Goal: Information Seeking & Learning: Find specific page/section

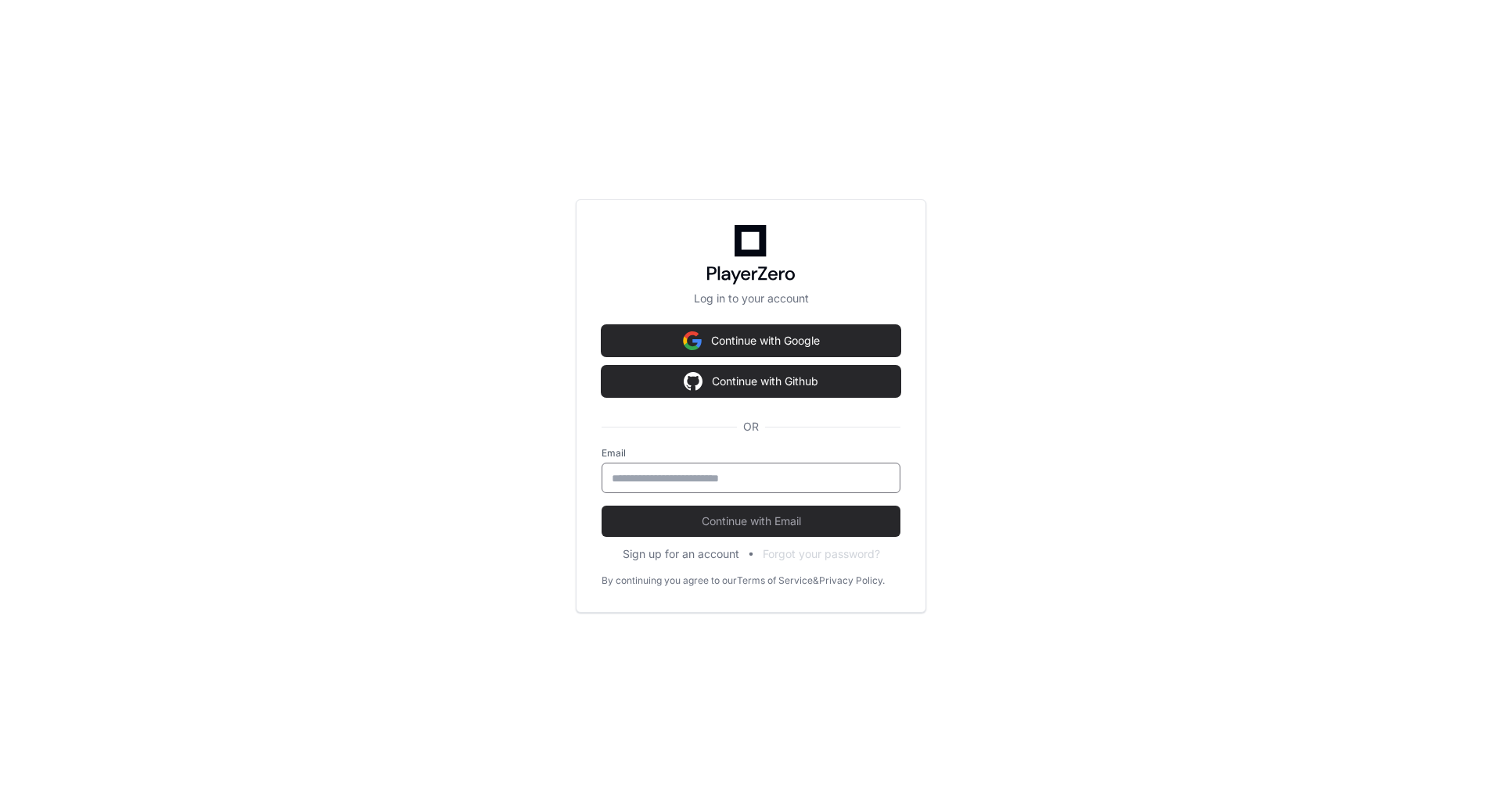
click at [716, 478] on input "email" at bounding box center [751, 478] width 279 height 15
type input "**********"
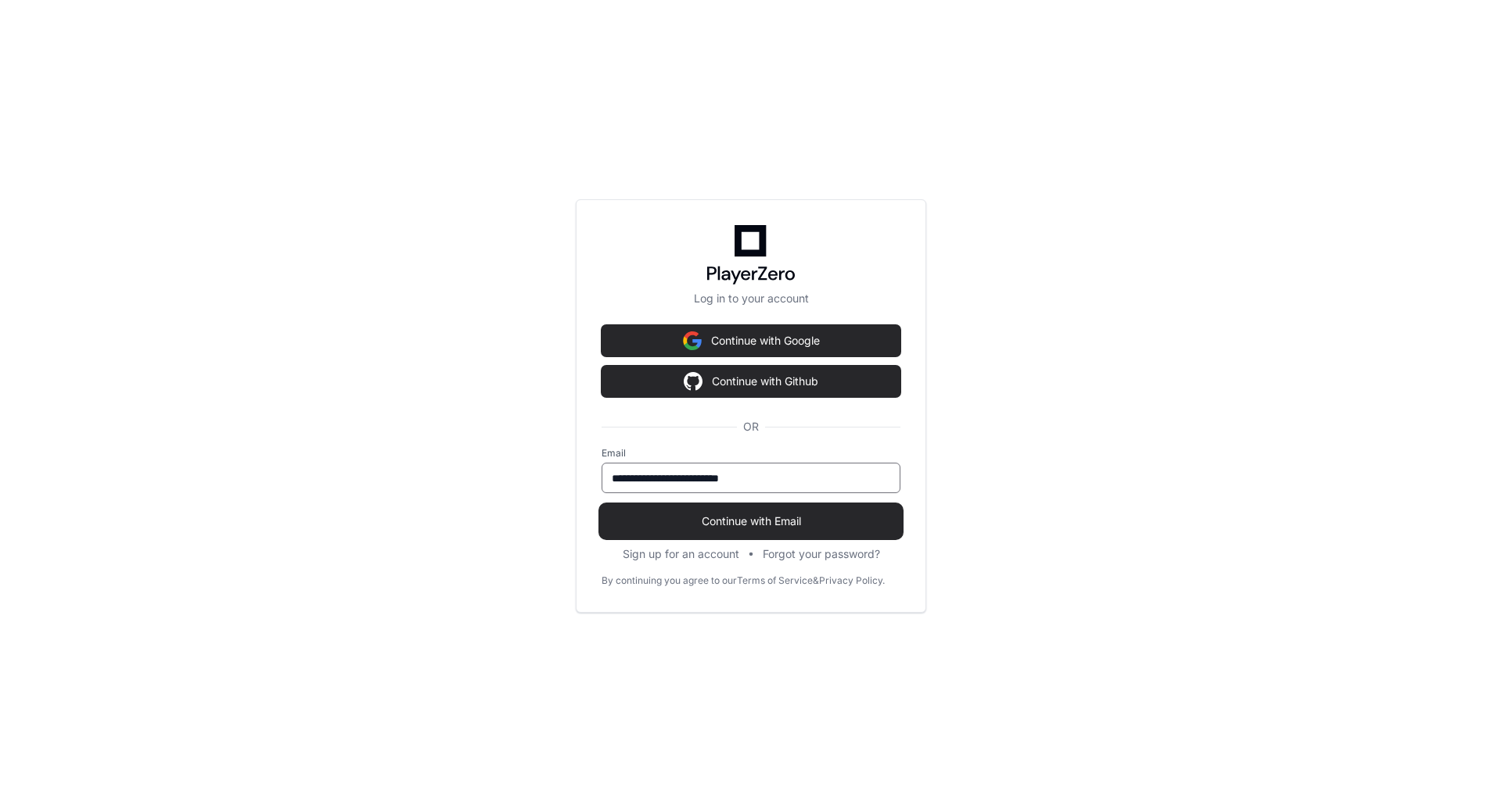
click at [739, 522] on span "Continue with Email" at bounding box center [751, 521] width 299 height 15
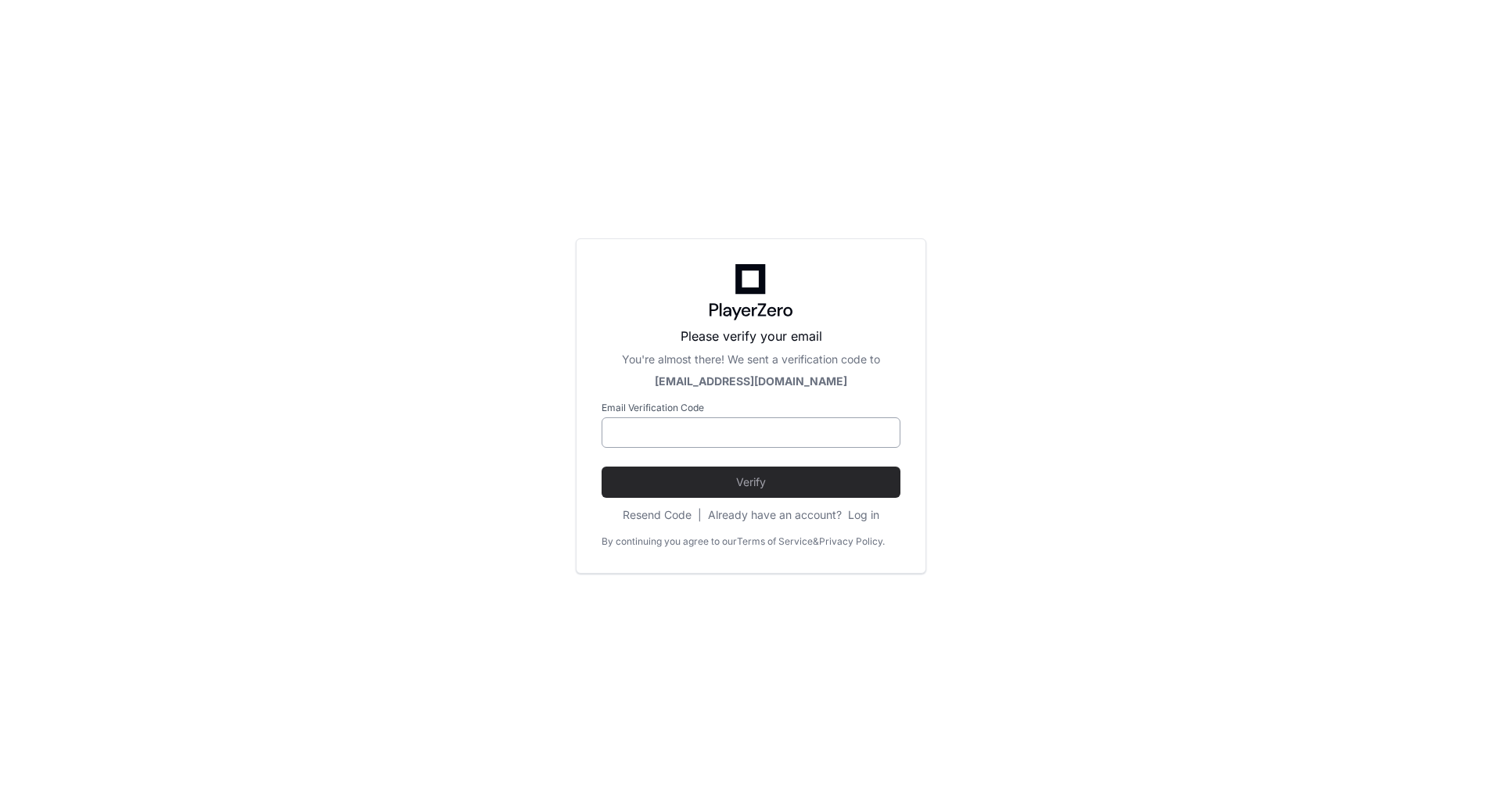
click at [643, 430] on input at bounding box center [751, 433] width 279 height 15
paste input "******"
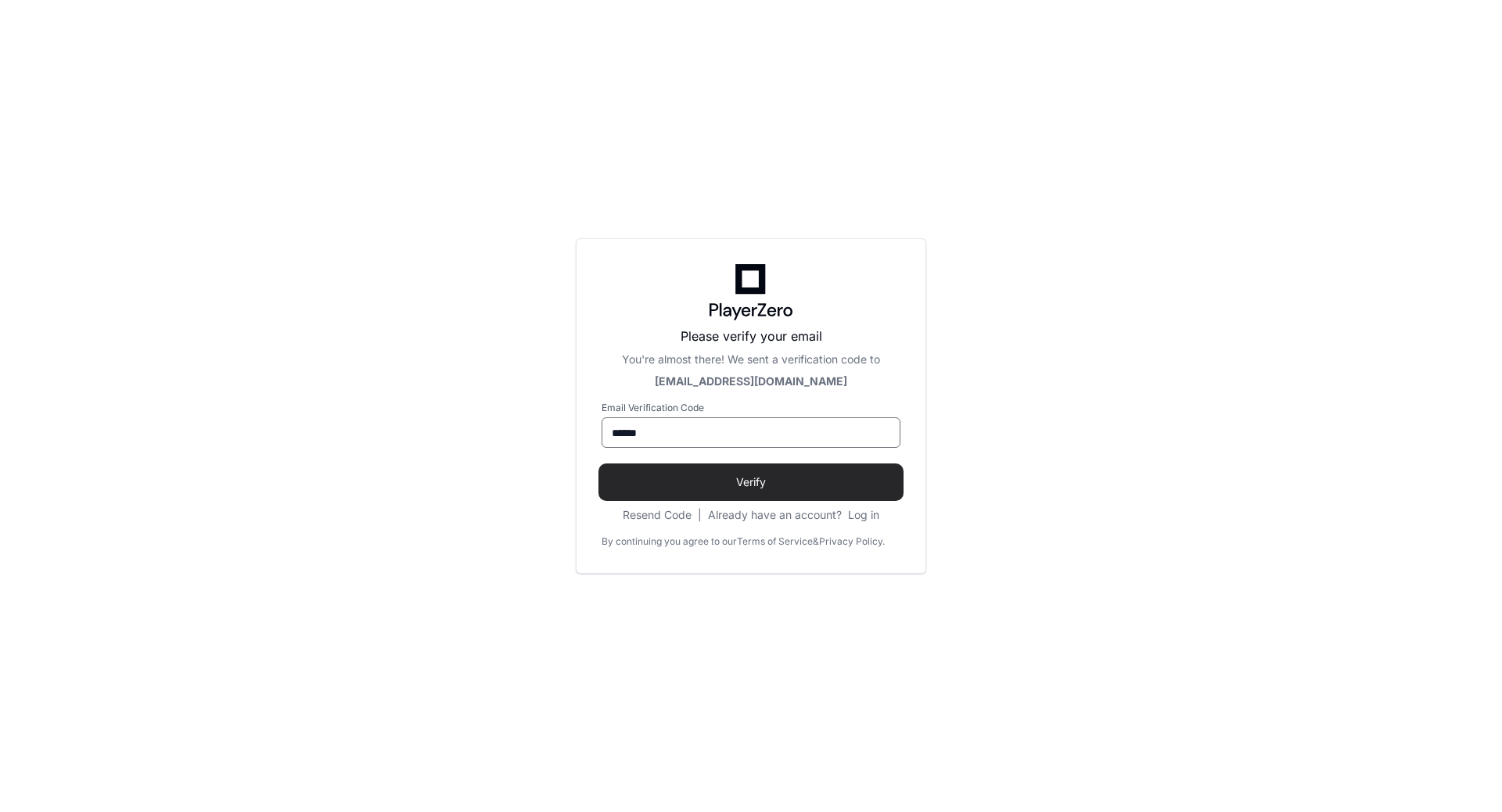
type input "******"
click at [762, 482] on span "Verify" at bounding box center [751, 482] width 299 height 15
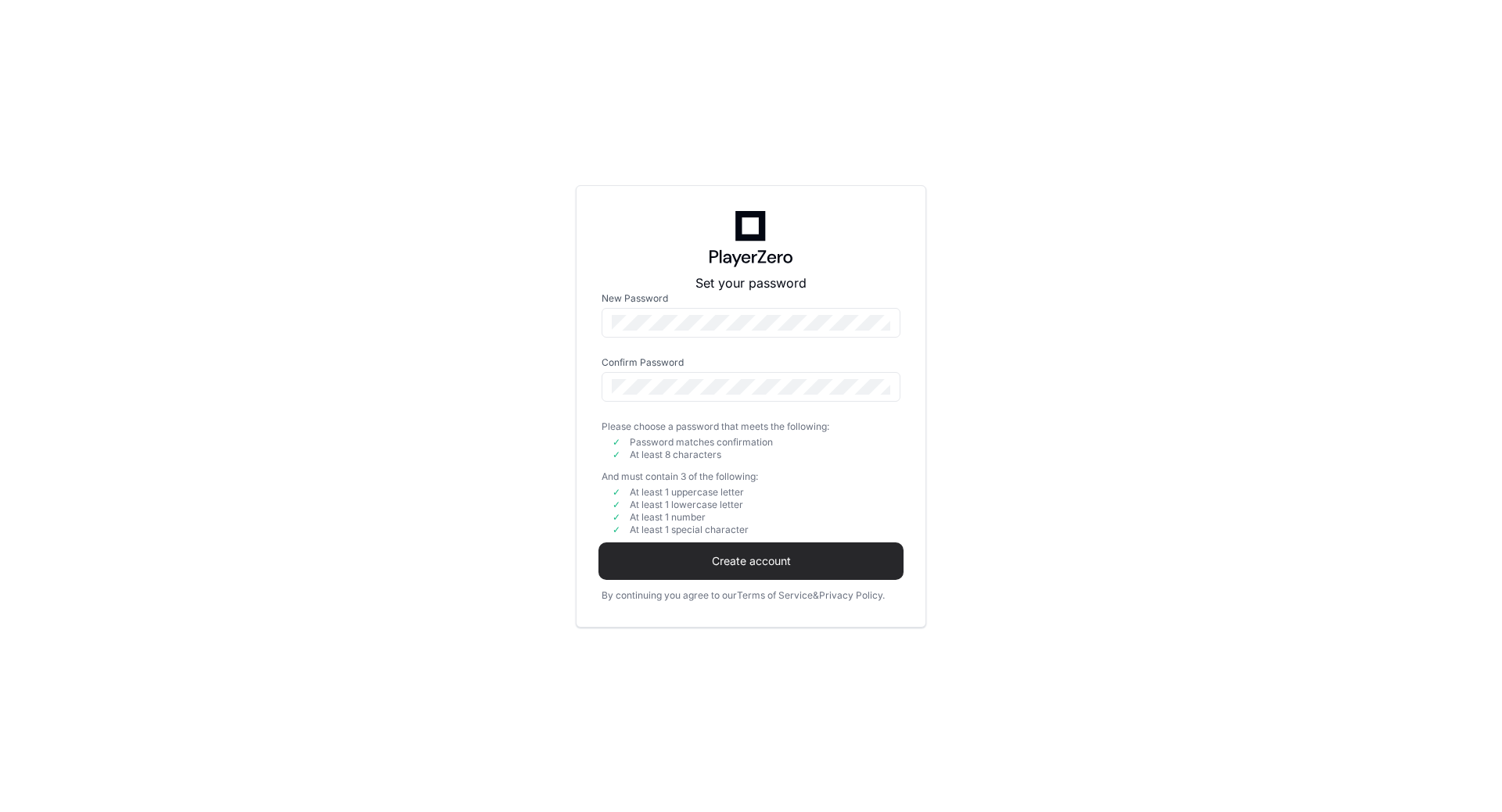
click at [766, 562] on span "Create account" at bounding box center [751, 562] width 299 height 15
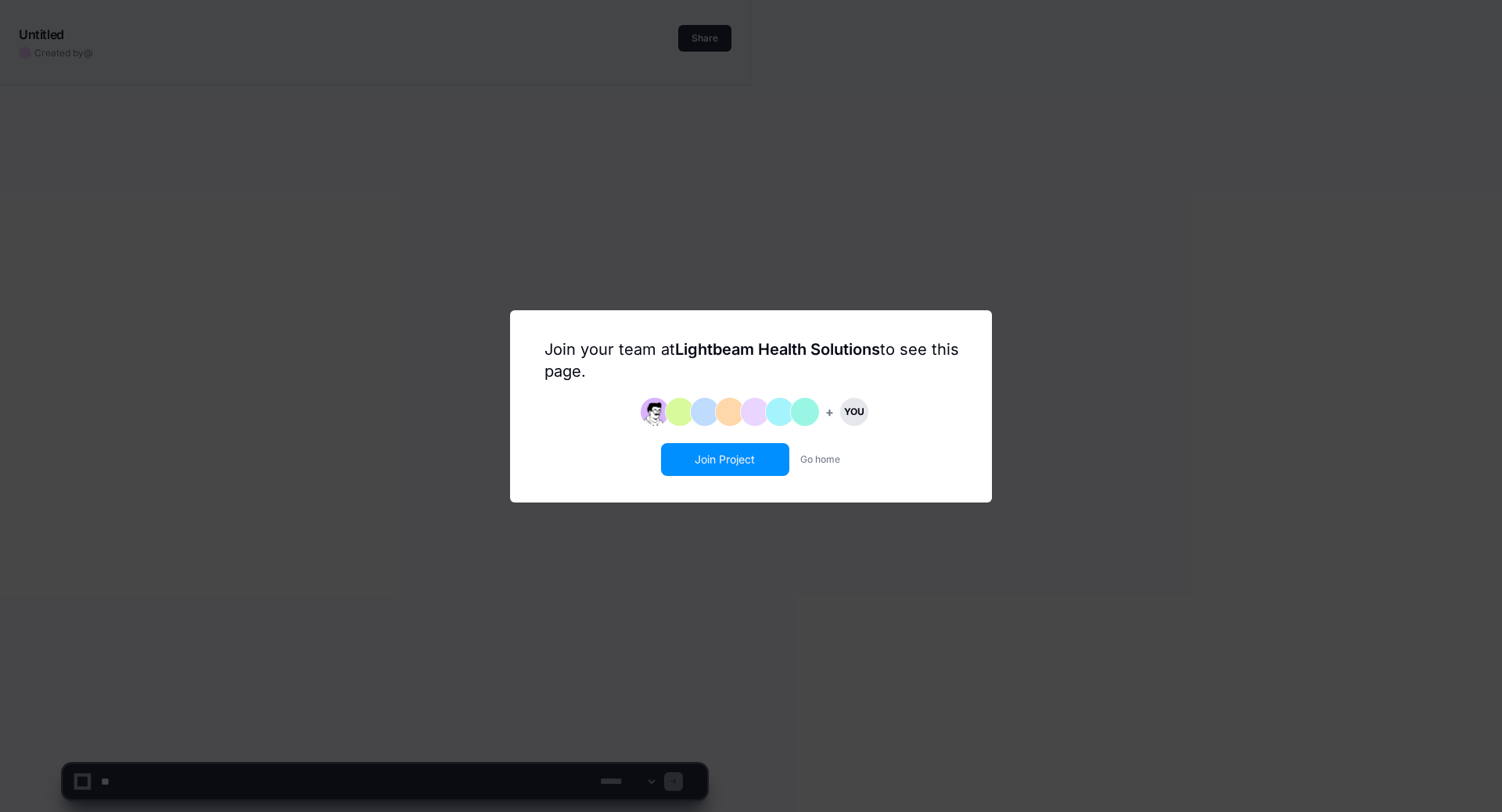
click at [716, 453] on button "Join Project" at bounding box center [725, 460] width 125 height 30
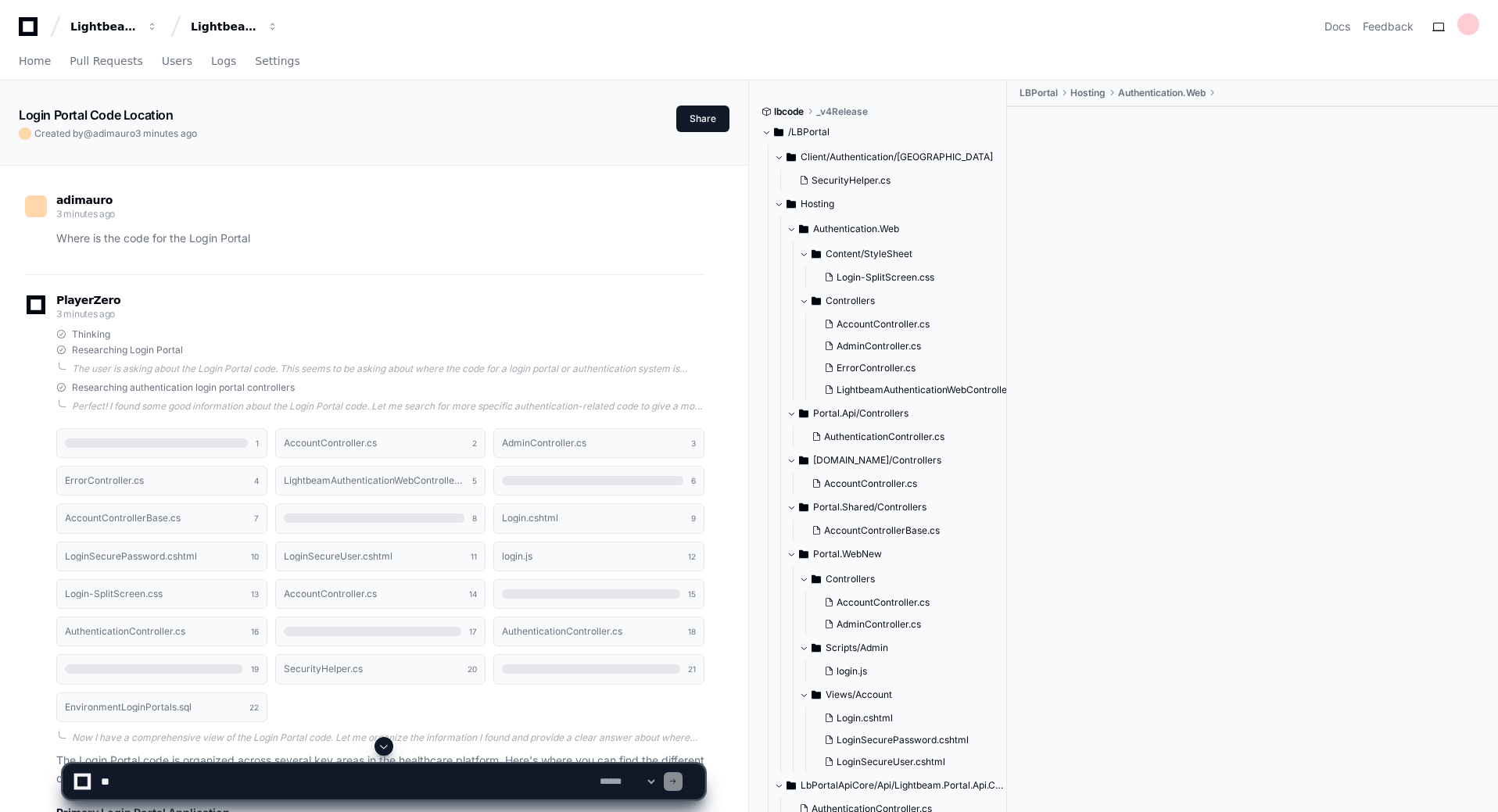
click at [284, 244] on p "Where is the code for the Login Portal" at bounding box center [381, 238] width 648 height 18
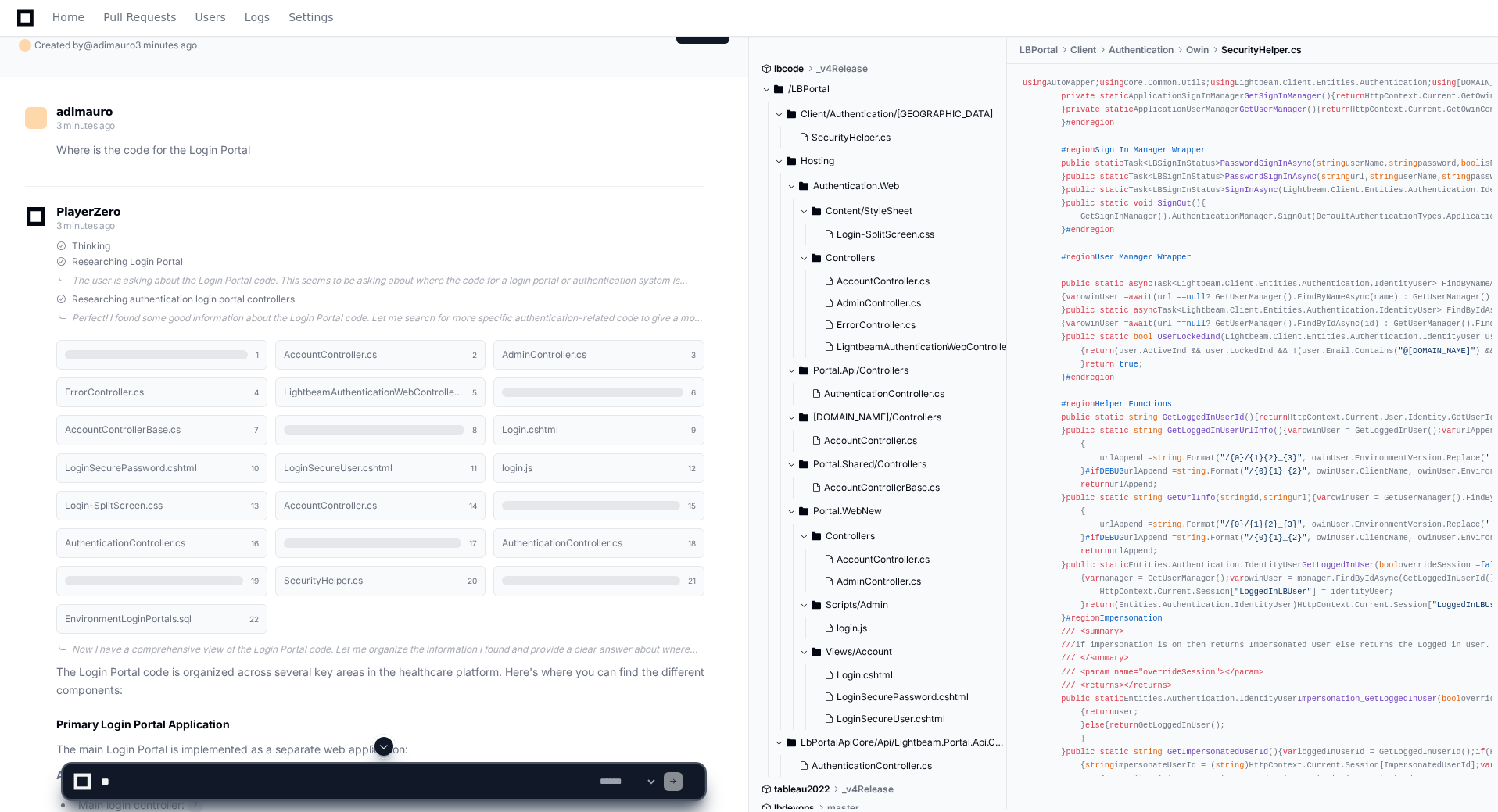
scroll to position [78, 0]
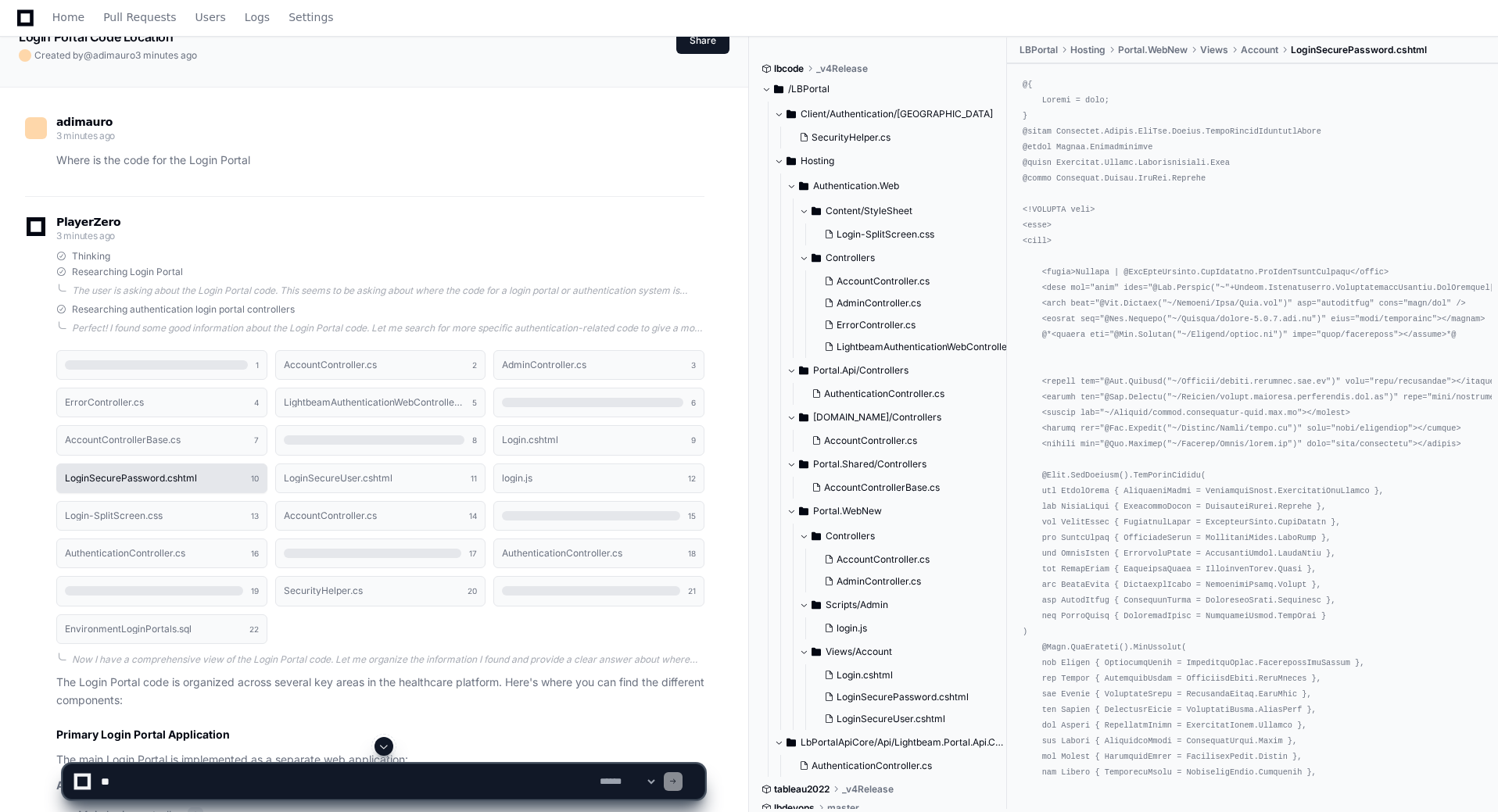
click at [190, 484] on button "LoginSecurePassword.cshtml 10" at bounding box center [162, 478] width 211 height 30
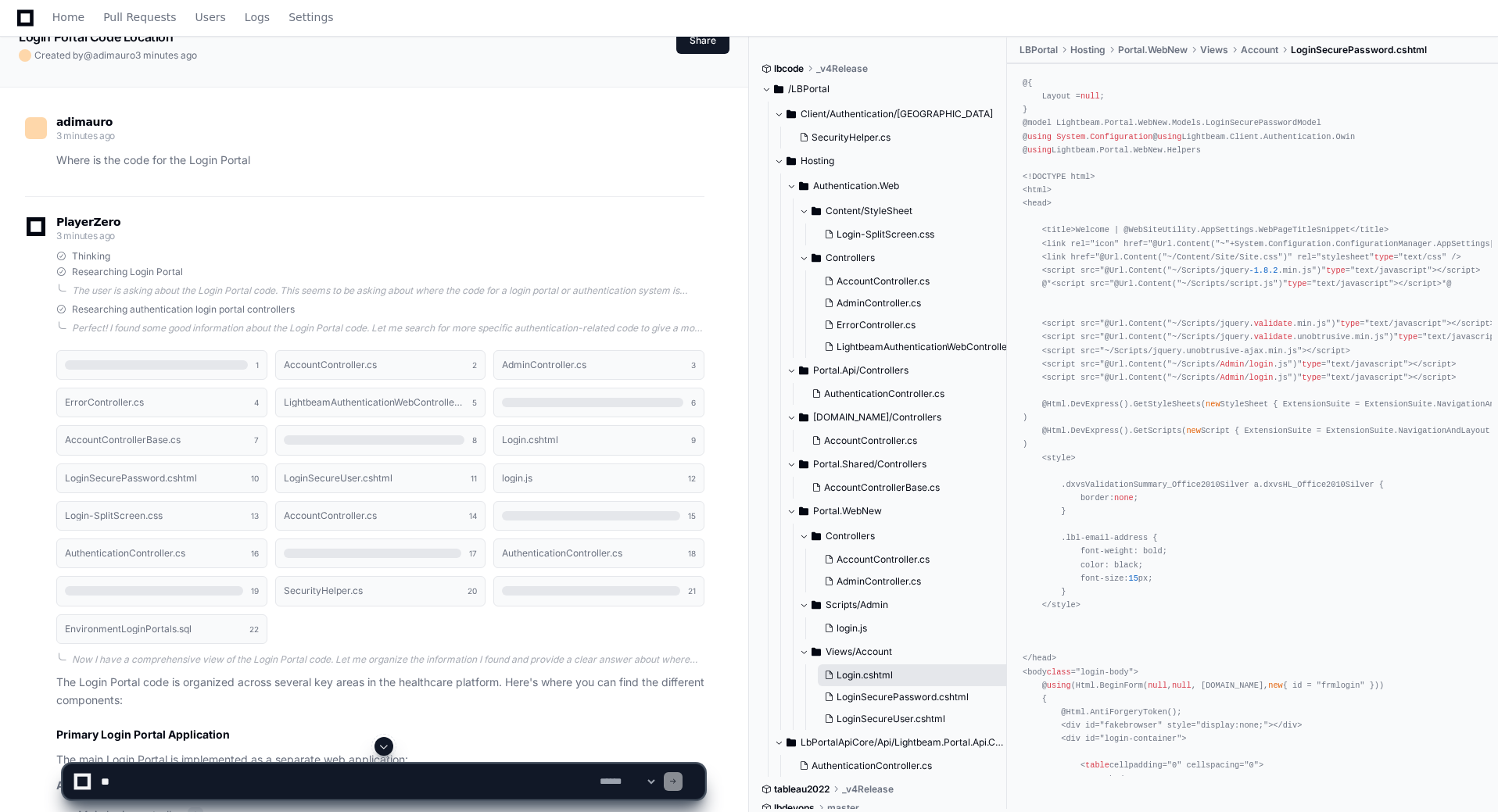
click at [865, 684] on button "Login.cshtml" at bounding box center [914, 676] width 193 height 22
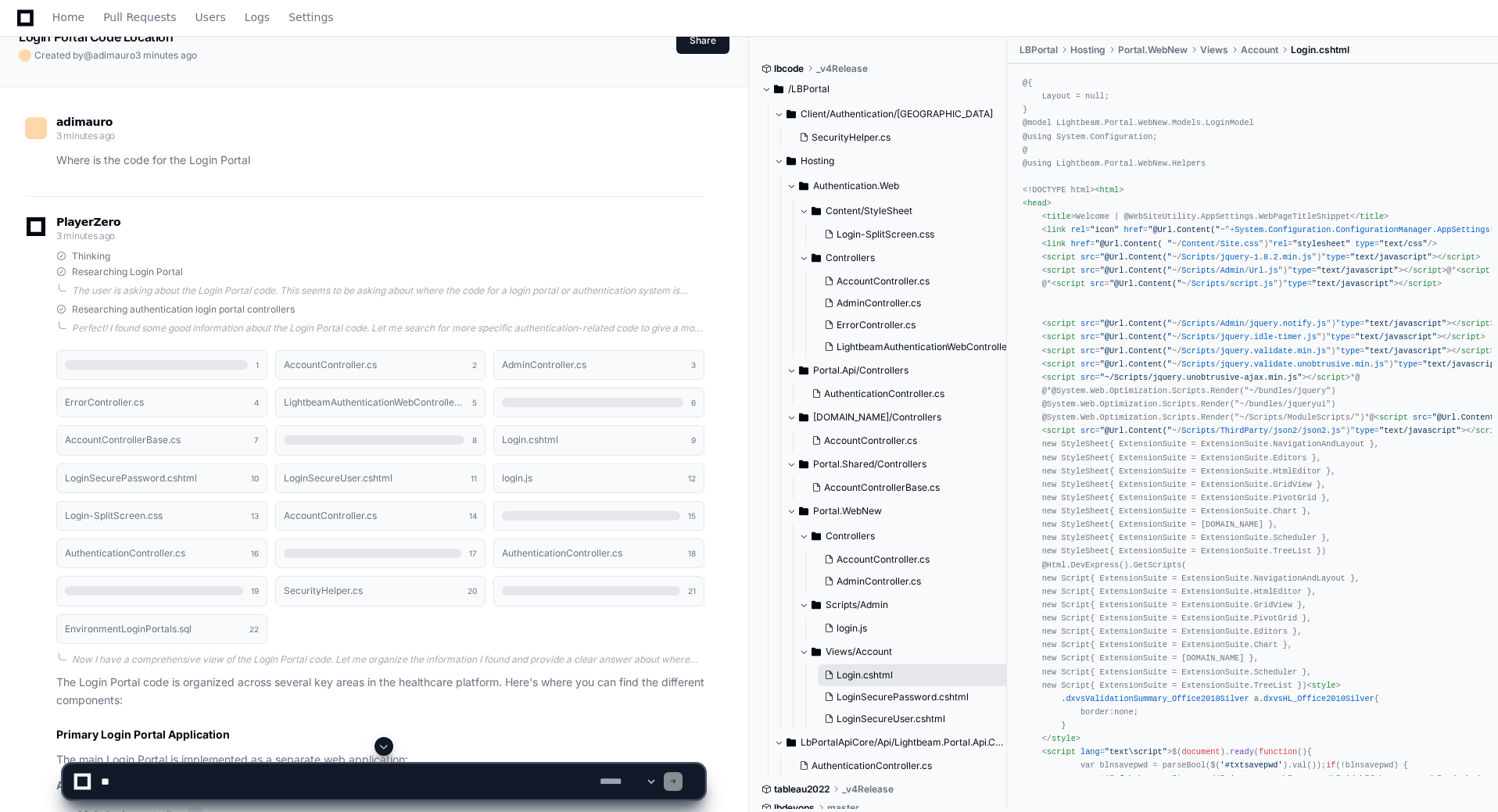
click at [889, 680] on span "Login.cshtml" at bounding box center [865, 676] width 57 height 13
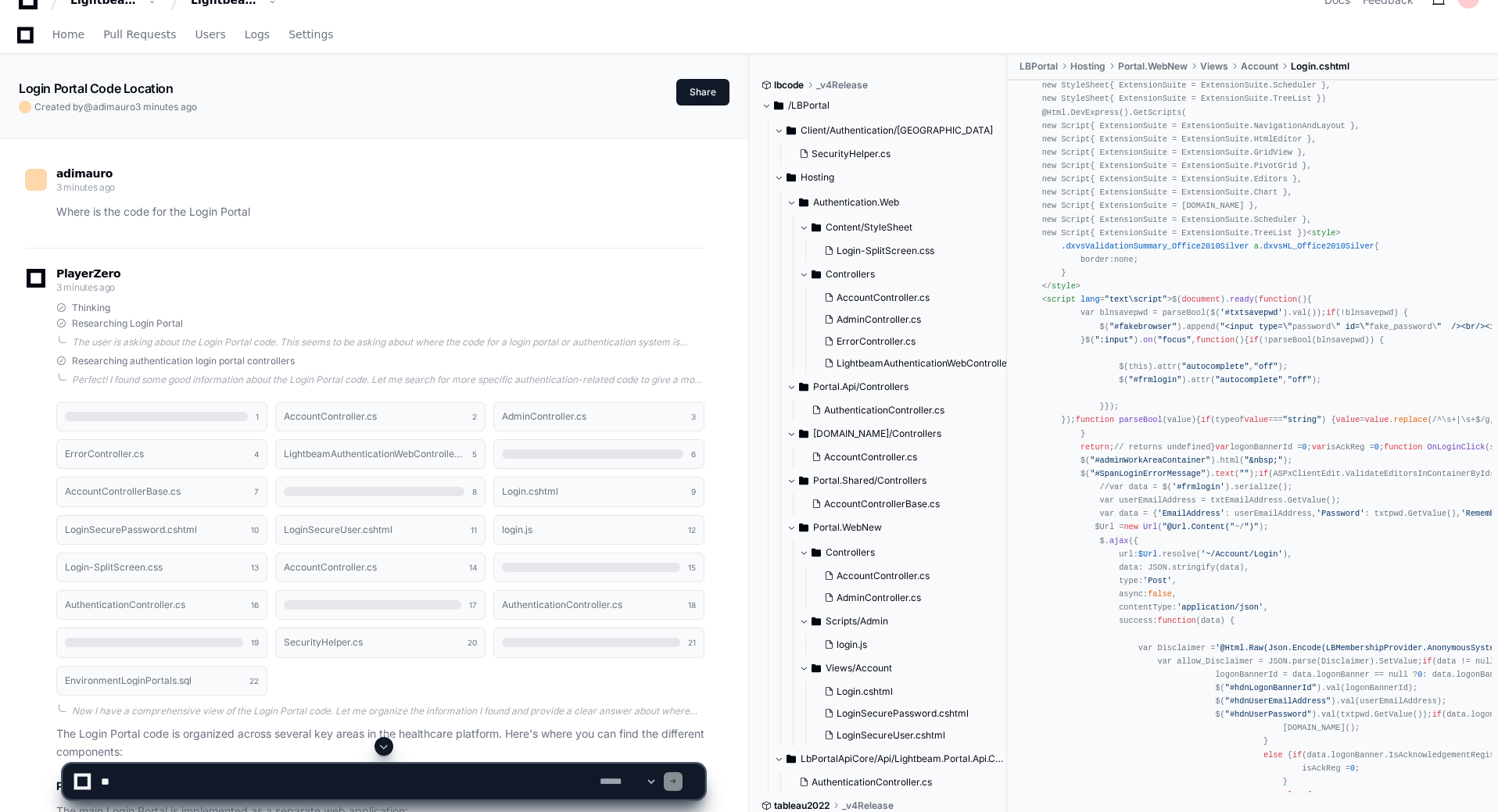
scroll to position [0, 0]
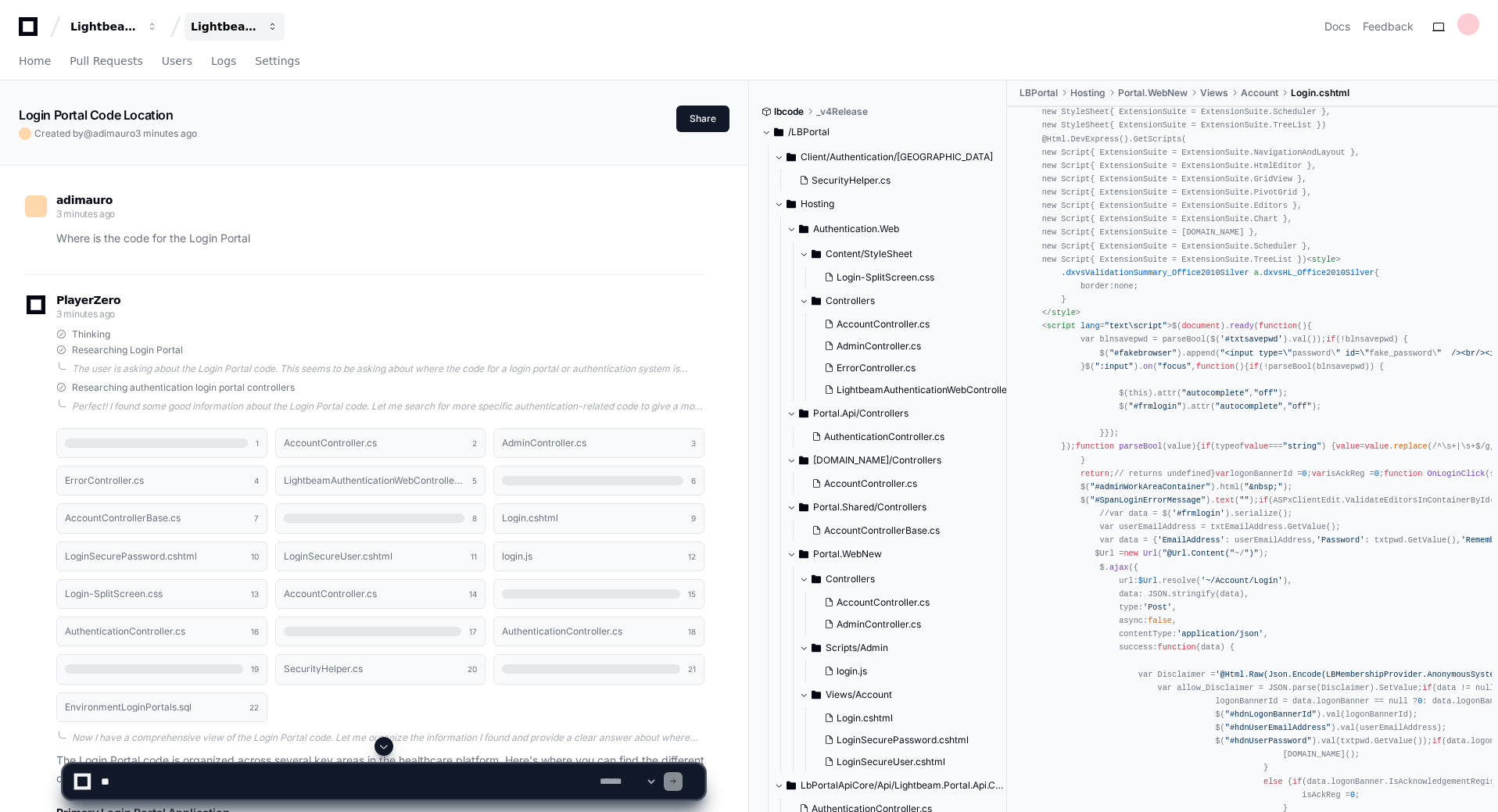
click at [158, 26] on span "button" at bounding box center [152, 27] width 11 height 11
click at [333, 22] on div "Lightbeam Health Lightbeam Health Solutions Projects Join or create a project L…" at bounding box center [749, 27] width 1460 height 28
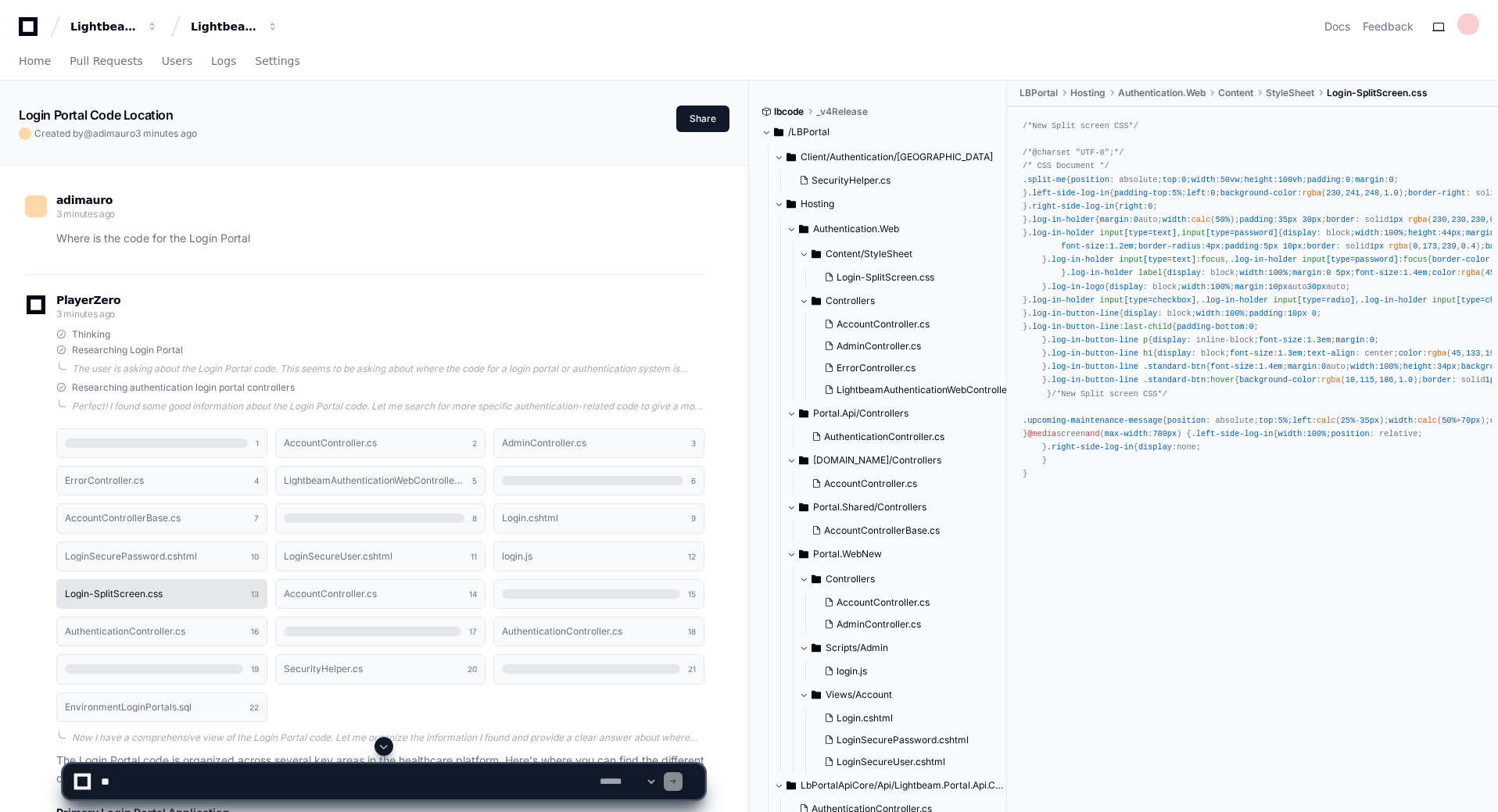
click at [202, 594] on button "Login-SplitScreen.css 13" at bounding box center [162, 594] width 211 height 30
click at [199, 564] on button "LoginSecurePassword.cshtml 10" at bounding box center [162, 556] width 211 height 30
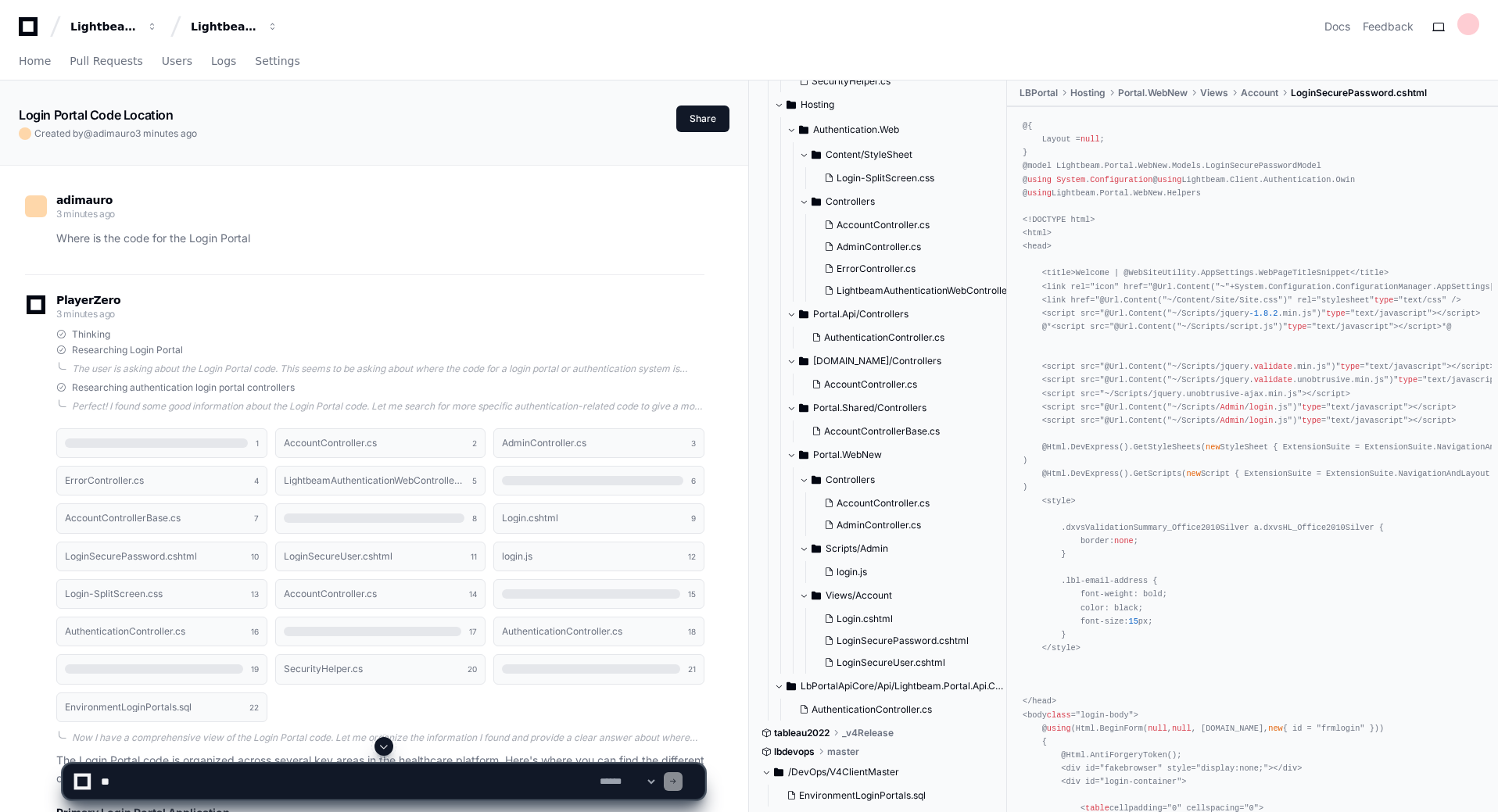
scroll to position [111, 0]
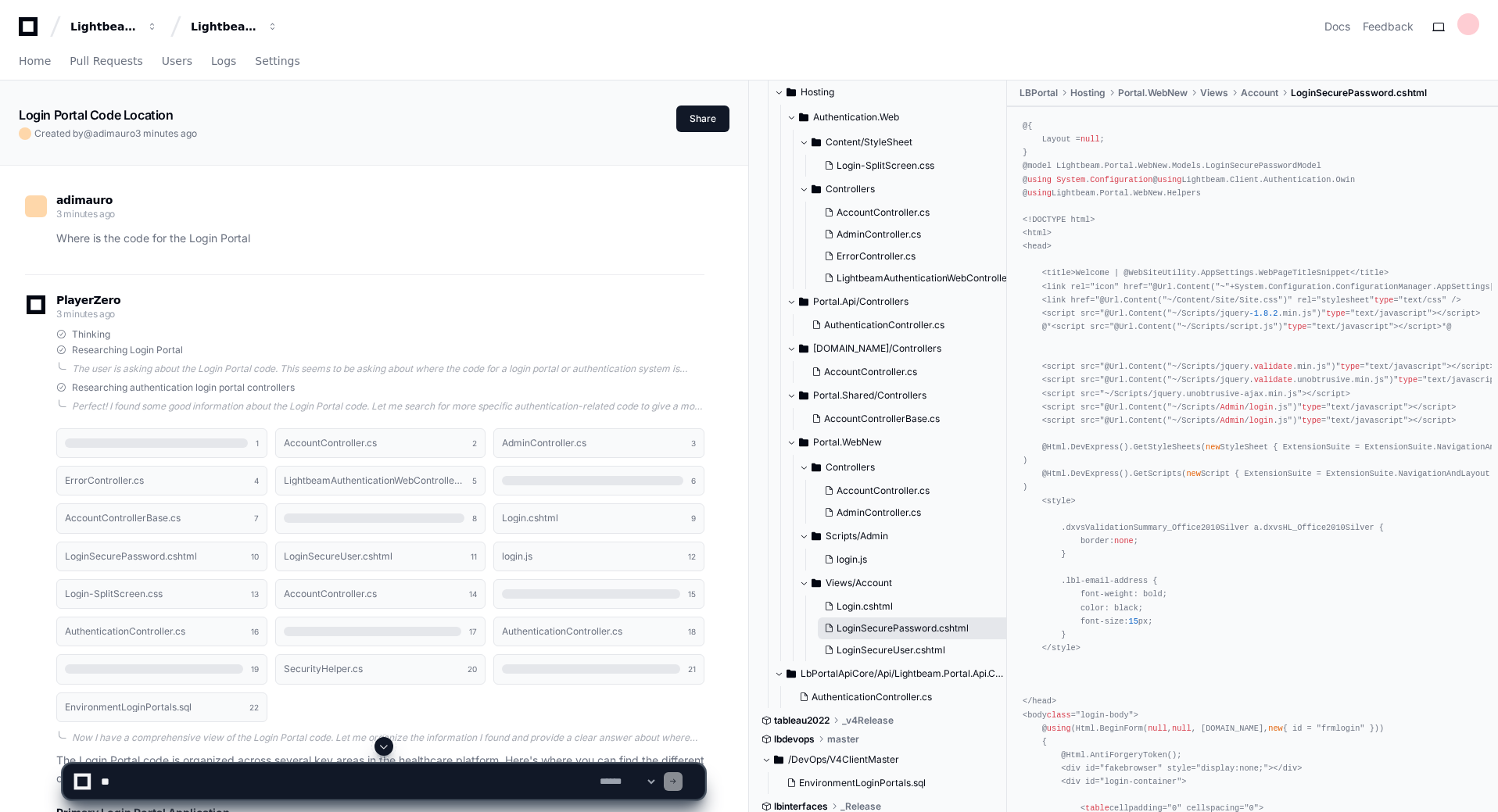
click at [920, 629] on span "LoginSecurePassword.cshtml" at bounding box center [903, 629] width 132 height 13
click at [881, 608] on span "Login.cshtml" at bounding box center [865, 606] width 57 height 13
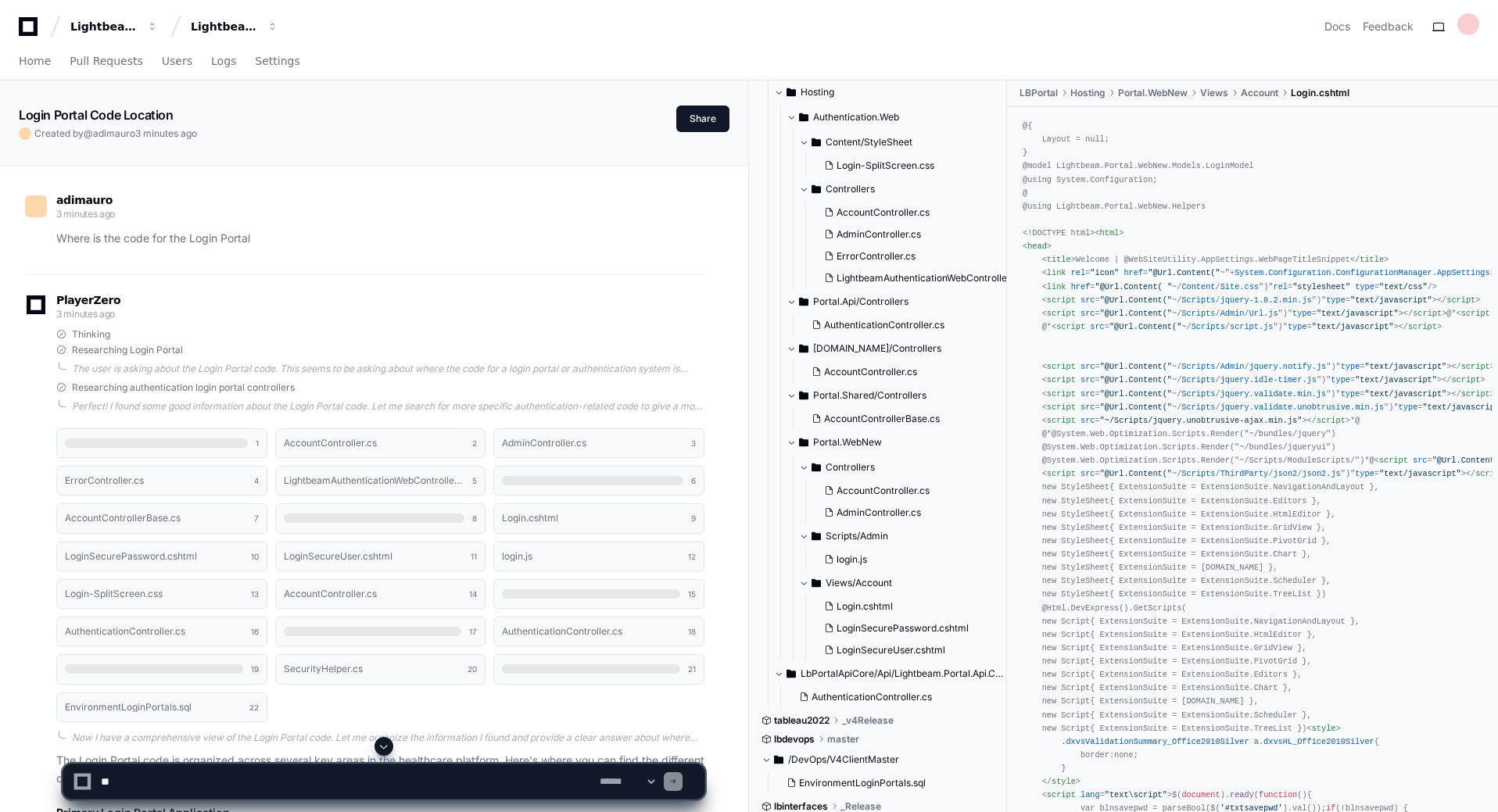
click at [341, 117] on div "Login Portal Code Location" at bounding box center [347, 115] width 658 height 19
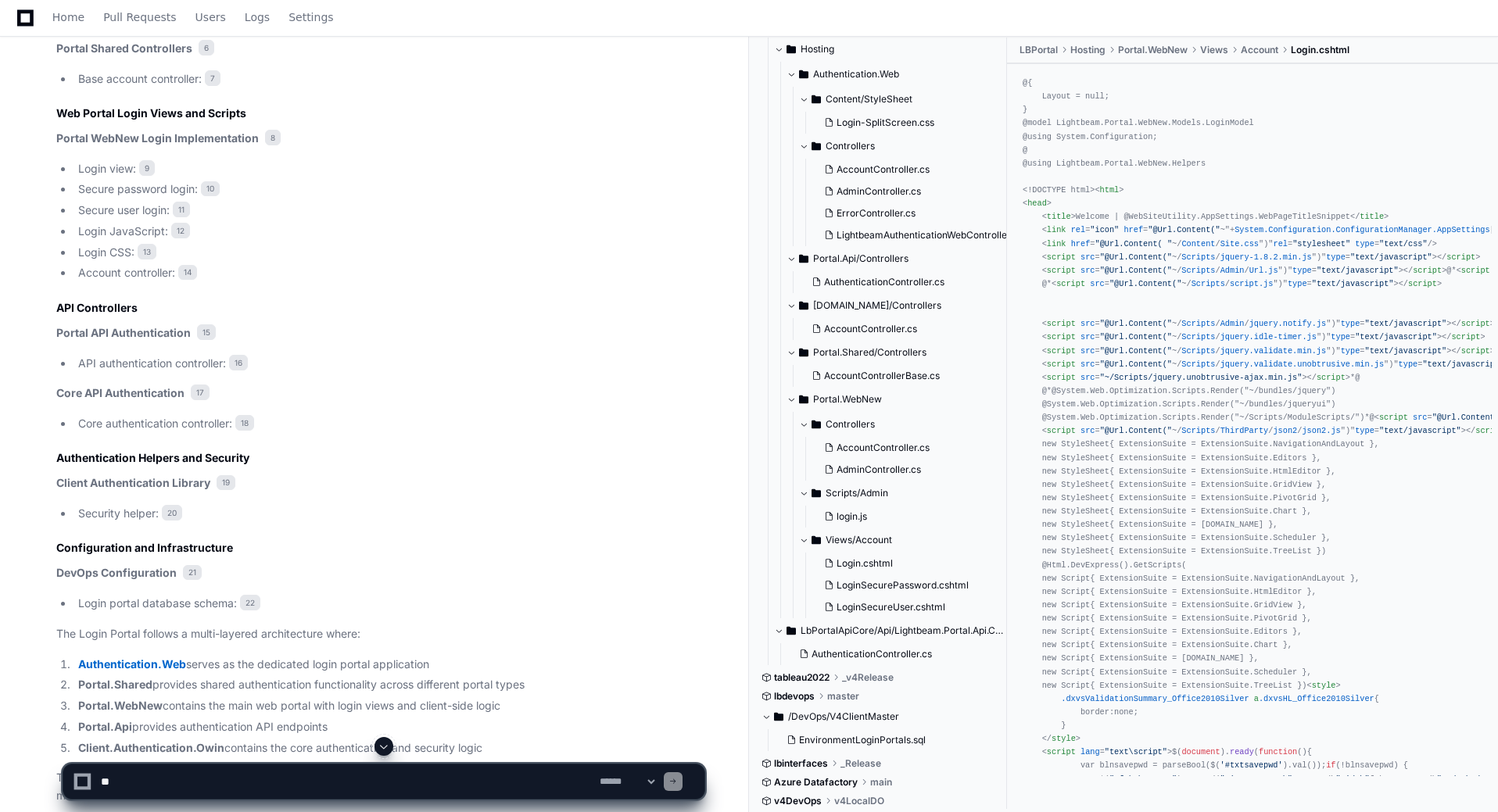
scroll to position [1086, 0]
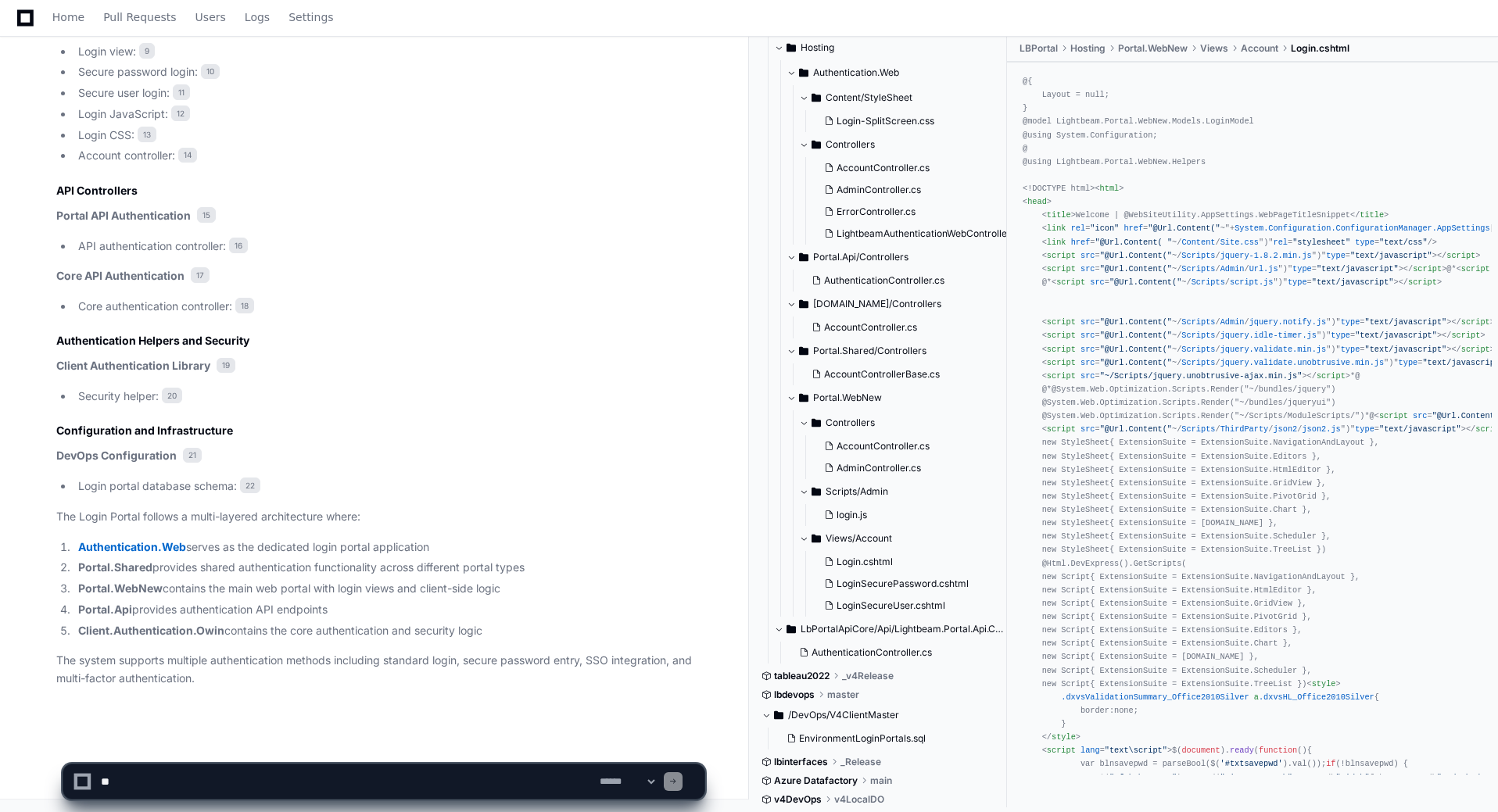
click at [165, 776] on textarea at bounding box center [347, 782] width 499 height 34
click at [658, 780] on select "**********" at bounding box center [627, 781] width 61 height 11
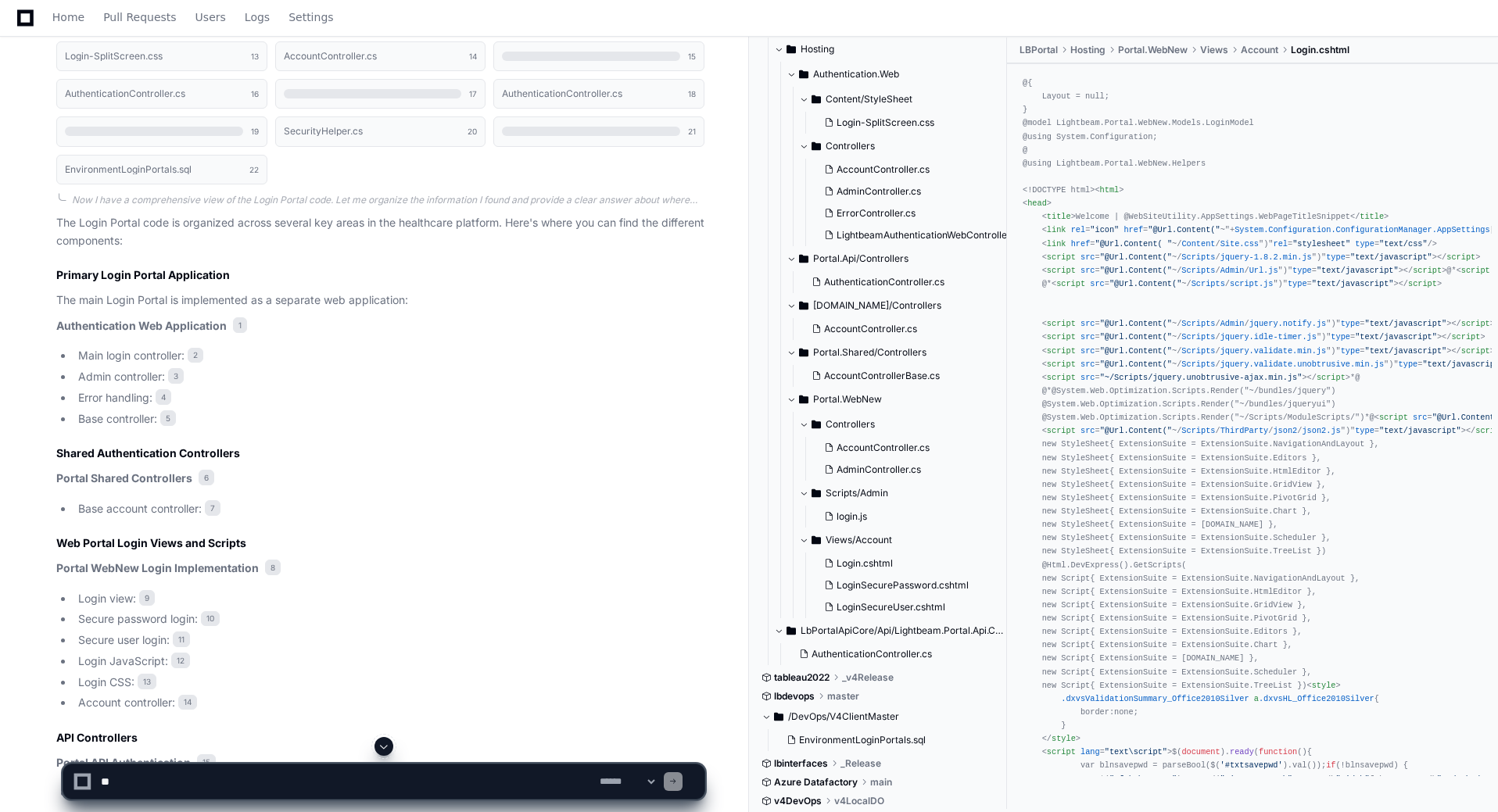
scroll to position [460, 0]
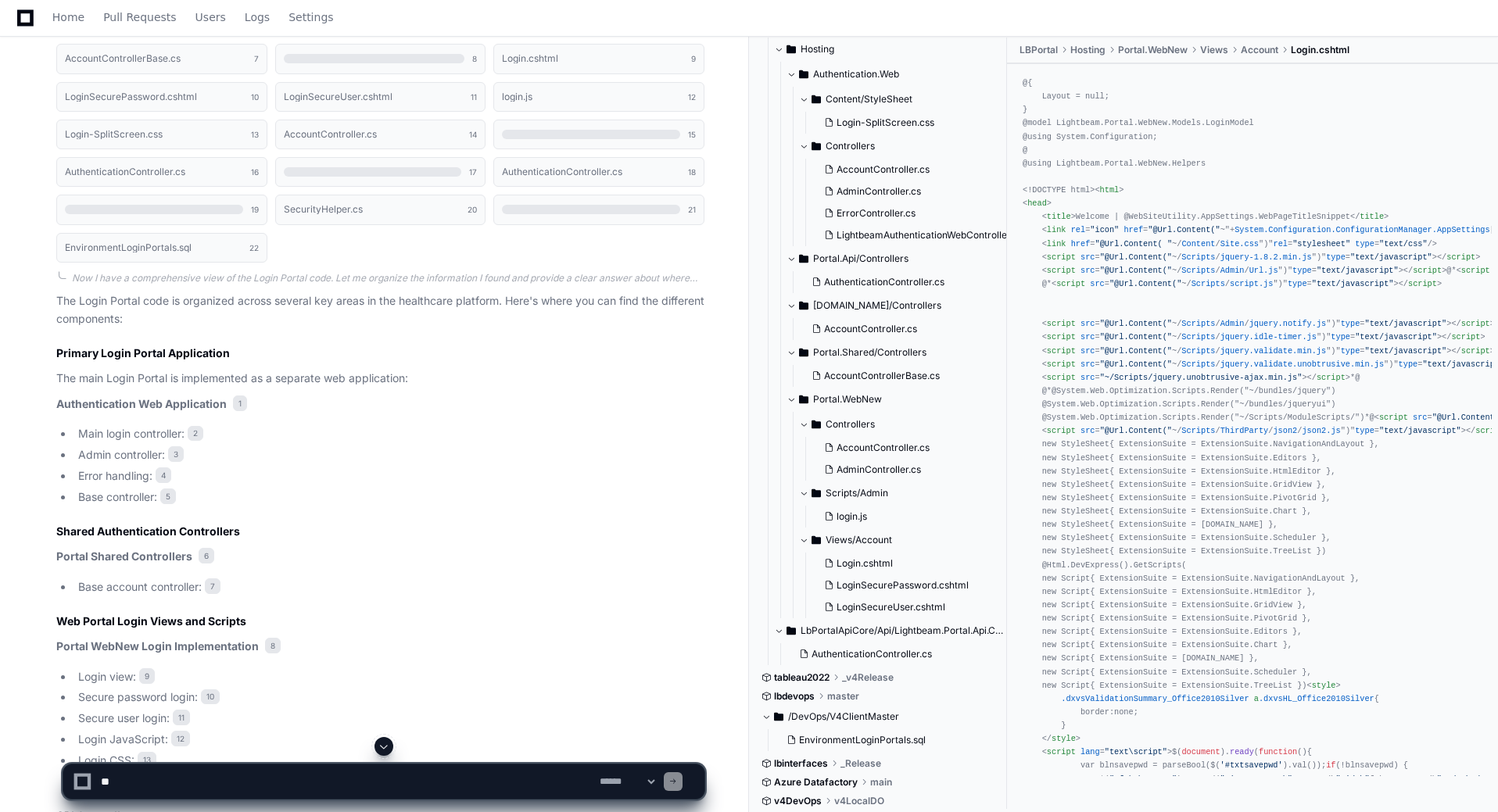
click at [118, 476] on li "Error handling: 4" at bounding box center [389, 476] width 631 height 18
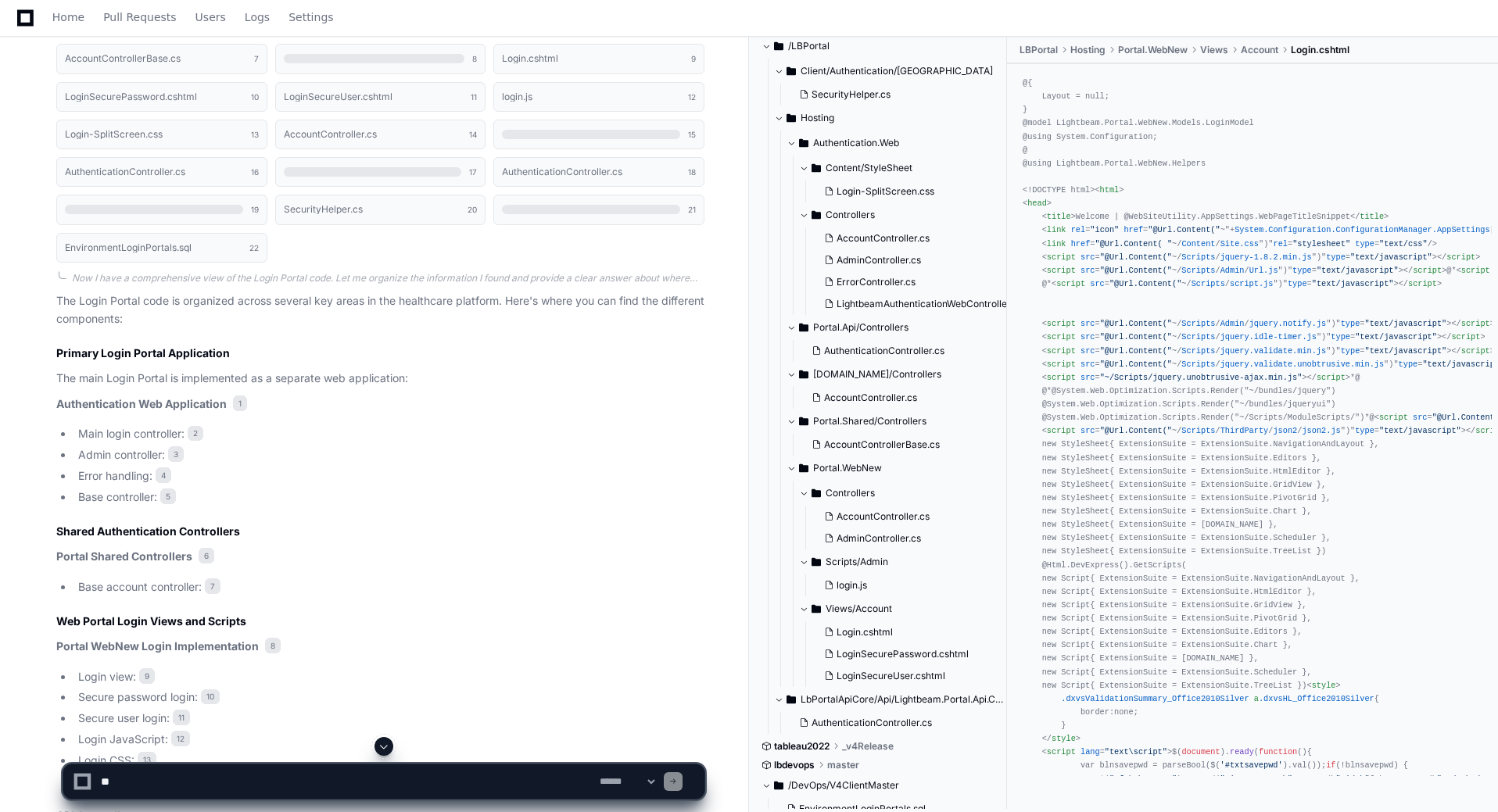
scroll to position [33, 0]
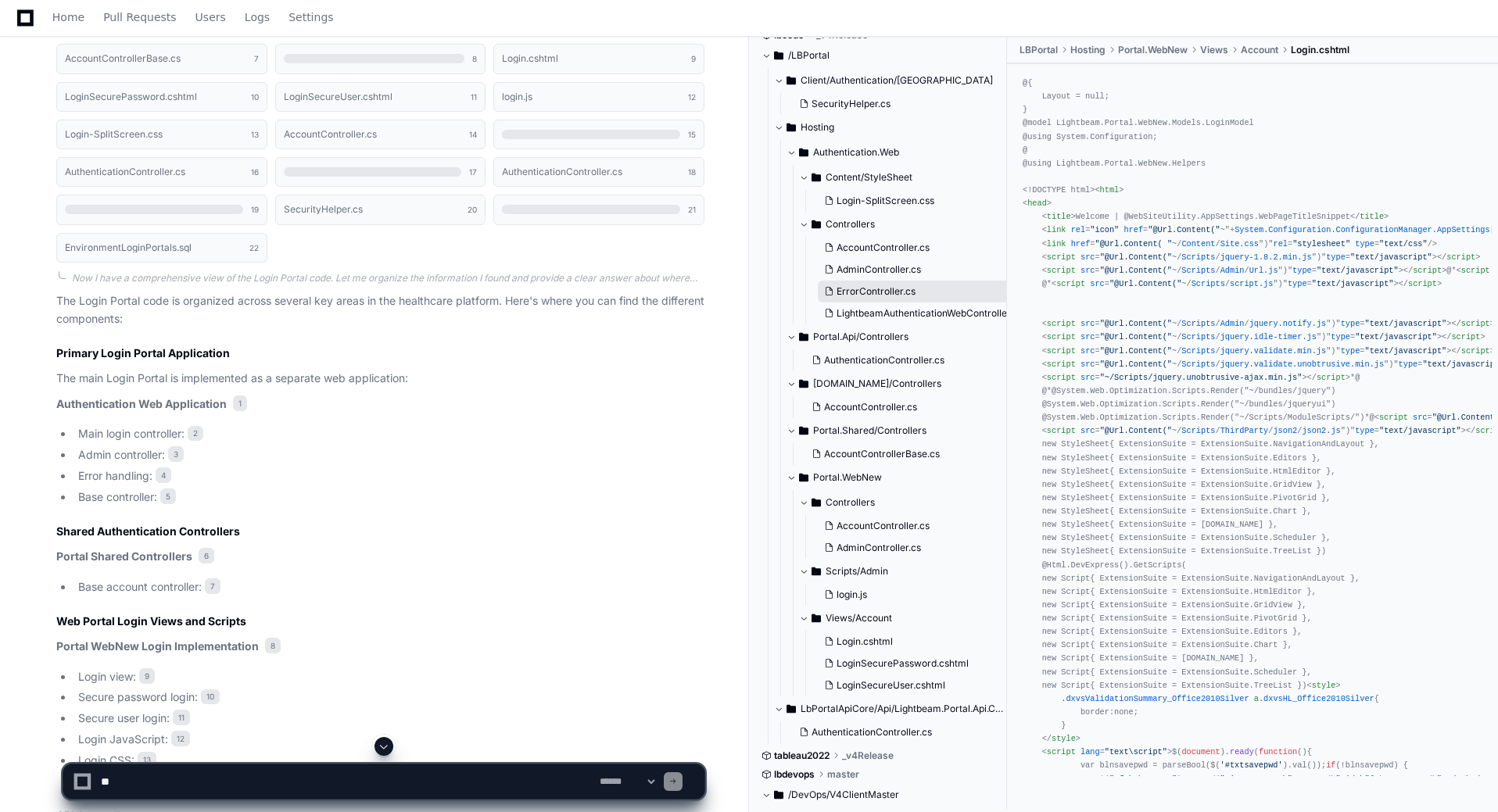
click at [874, 293] on span "ErrorController.cs" at bounding box center [876, 292] width 79 height 13
